Goal: Task Accomplishment & Management: Complete application form

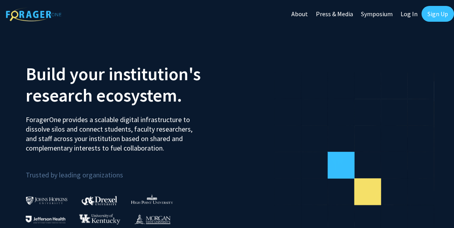
click at [428, 13] on link "Sign Up" at bounding box center [437, 14] width 32 height 16
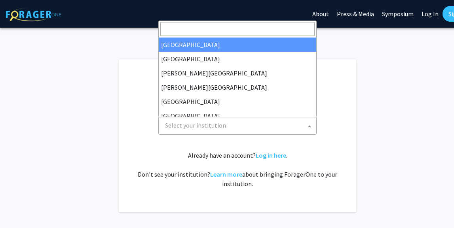
click at [216, 129] on span "Select your institution" at bounding box center [239, 125] width 154 height 16
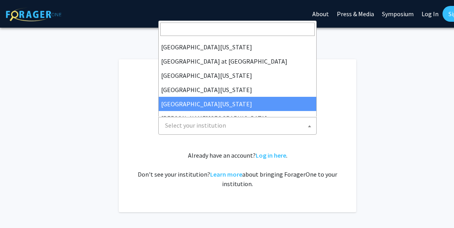
scroll to position [277, 0]
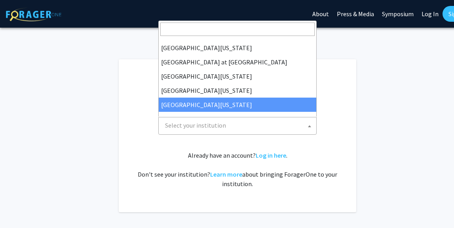
select select "33"
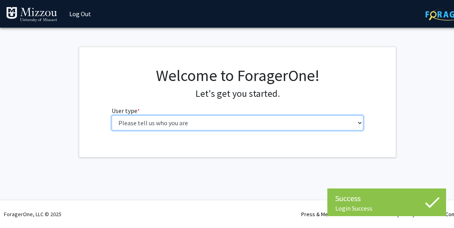
select select "1: undergrad"
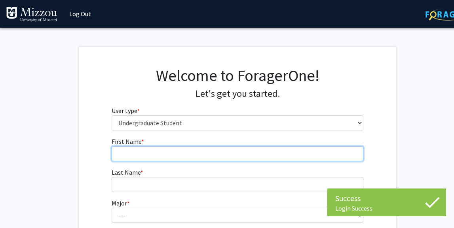
click at [165, 154] on input "First Name * required" at bounding box center [238, 153] width 252 height 15
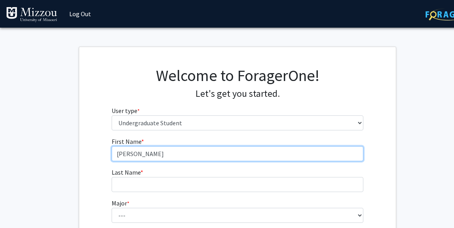
type input "Olivia"
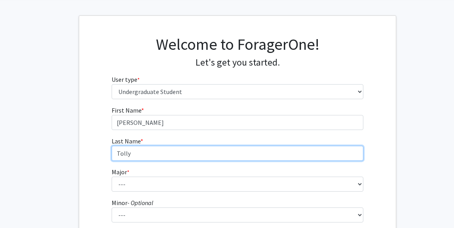
scroll to position [35, 0]
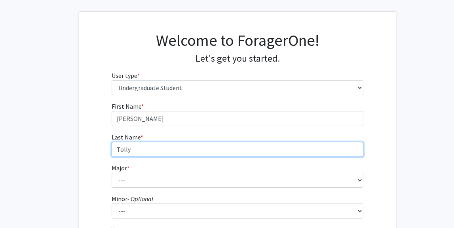
type input "Tolly"
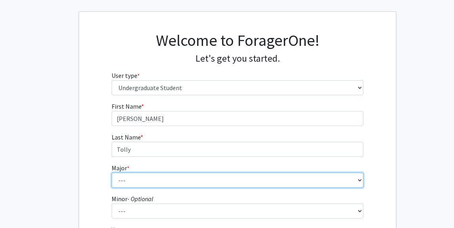
select select "17: 2505"
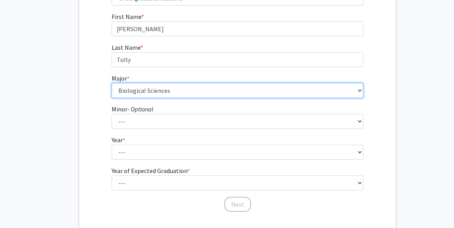
scroll to position [132, 0]
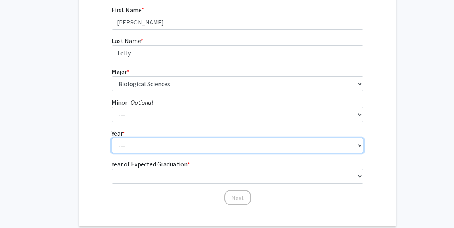
select select "1: first-year"
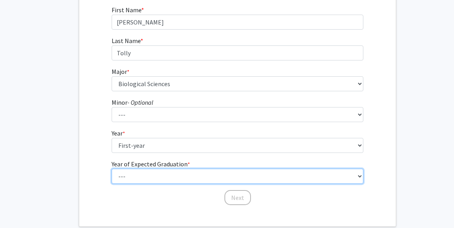
select select "5: 2029"
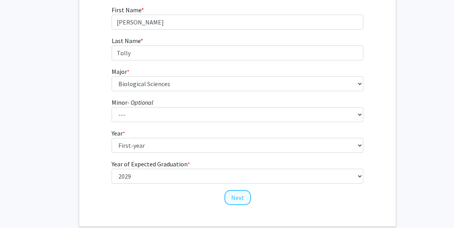
click at [241, 197] on button "Next" at bounding box center [237, 197] width 26 height 15
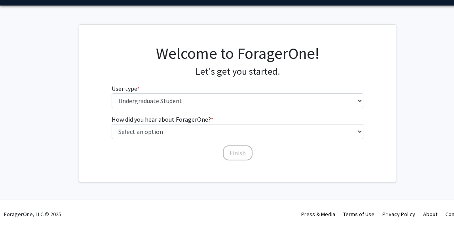
scroll to position [22, 0]
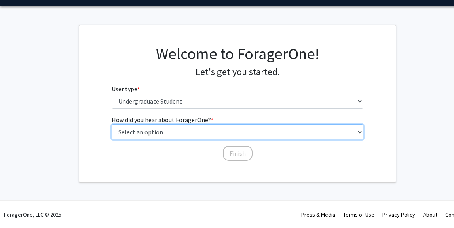
select select "1: peer_recommendation"
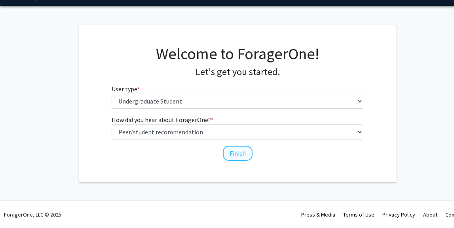
click at [237, 152] on button "Finish" at bounding box center [238, 153] width 30 height 15
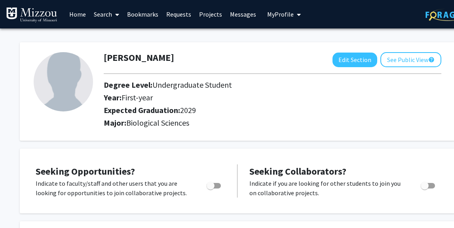
click at [106, 15] on link "Search" at bounding box center [106, 14] width 33 height 28
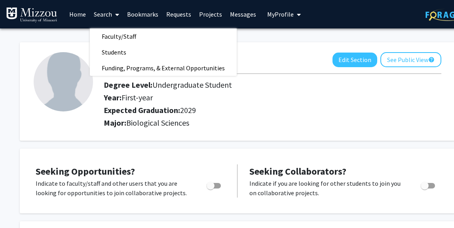
click at [83, 13] on link "Home" at bounding box center [77, 14] width 25 height 28
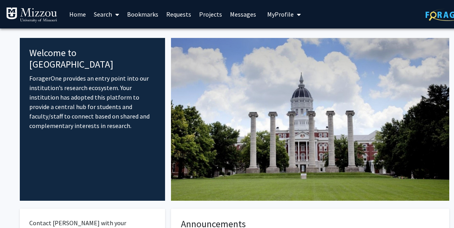
click at [106, 15] on link "Search" at bounding box center [106, 14] width 33 height 28
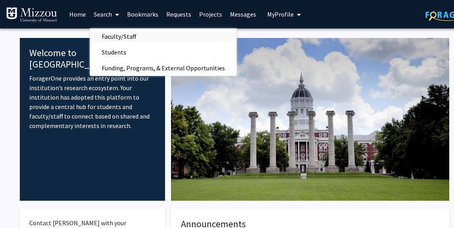
click at [131, 35] on span "Faculty/Staff" at bounding box center [119, 36] width 58 height 16
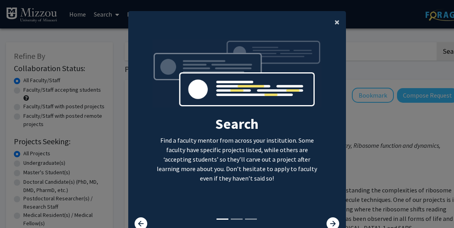
click at [335, 20] on span "×" at bounding box center [336, 22] width 5 height 12
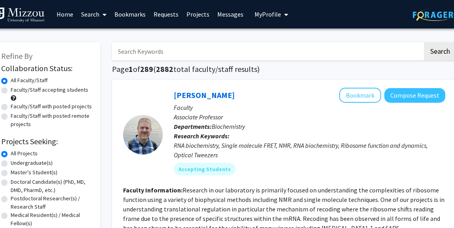
scroll to position [0, 13]
click at [180, 56] on input "Search Keywords" at bounding box center [267, 51] width 310 height 18
click at [439, 53] on button "Search" at bounding box center [440, 51] width 32 height 18
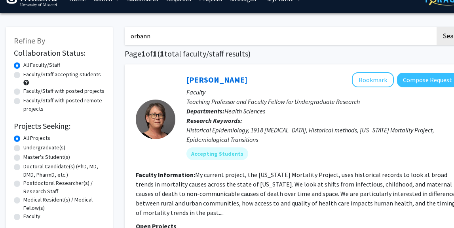
scroll to position [11, 0]
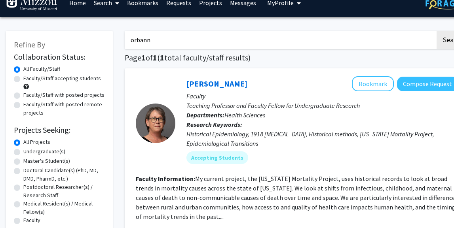
drag, startPoint x: 223, startPoint y: 39, endPoint x: 118, endPoint y: 50, distance: 106.2
click at [118, 50] on div "Refine By Collaboration Status: Collaboration Status All Faculty/Staff Collabor…" at bounding box center [237, 201] width 475 height 357
type input "o"
click at [452, 41] on button "Search" at bounding box center [452, 40] width 32 height 18
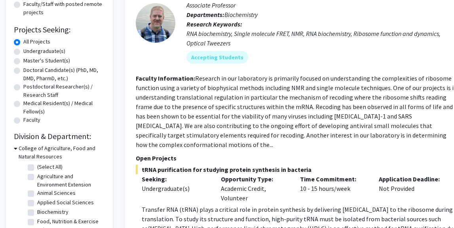
scroll to position [100, 0]
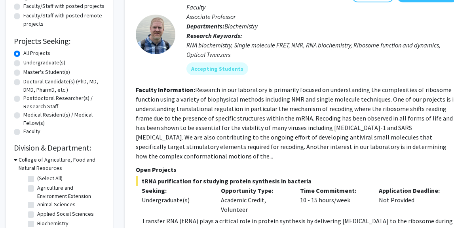
click at [57, 63] on label "Undergraduate(s)" at bounding box center [44, 63] width 42 height 8
click at [28, 63] on input "Undergraduate(s)" at bounding box center [25, 61] width 5 height 5
radio input "true"
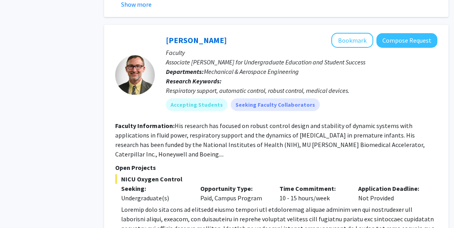
scroll to position [1877, 21]
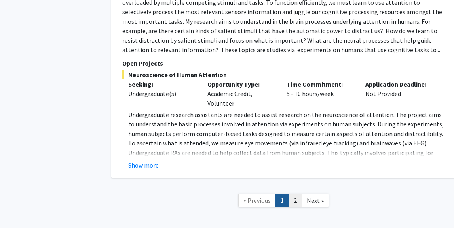
click at [292, 194] on link "2" at bounding box center [294, 201] width 13 height 14
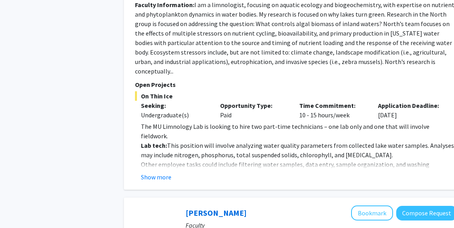
scroll to position [1107, 1]
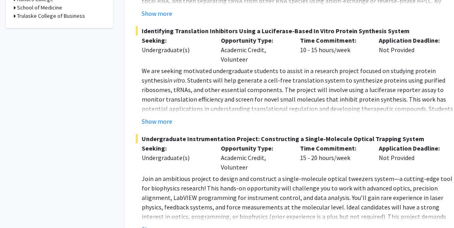
scroll to position [360, 0]
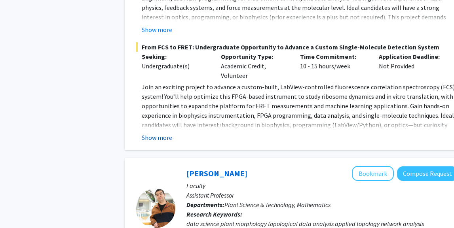
click at [165, 134] on button "Show more" at bounding box center [157, 137] width 30 height 9
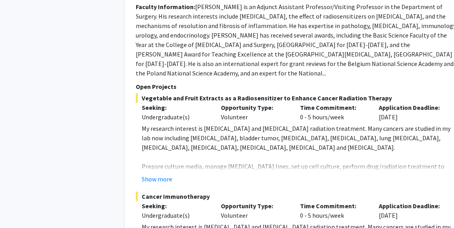
scroll to position [1630, 0]
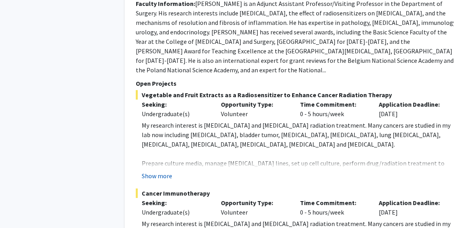
click at [167, 171] on button "Show more" at bounding box center [157, 175] width 30 height 9
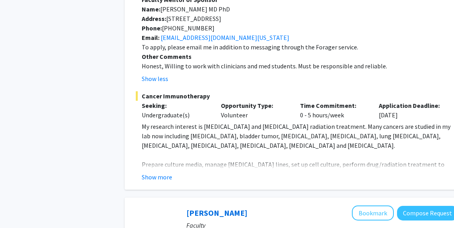
scroll to position [1946, 0]
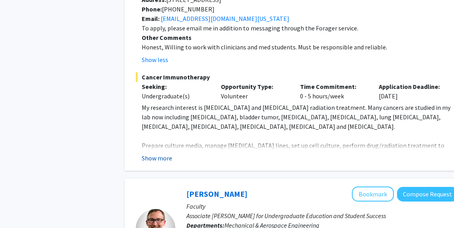
click at [169, 153] on button "Show more" at bounding box center [157, 157] width 30 height 9
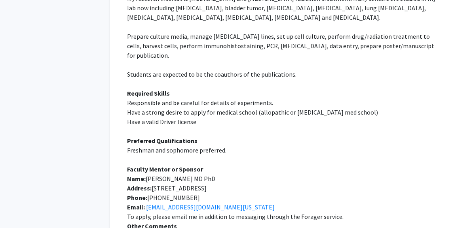
scroll to position [1755, 15]
